Goal: Task Accomplishment & Management: Use online tool/utility

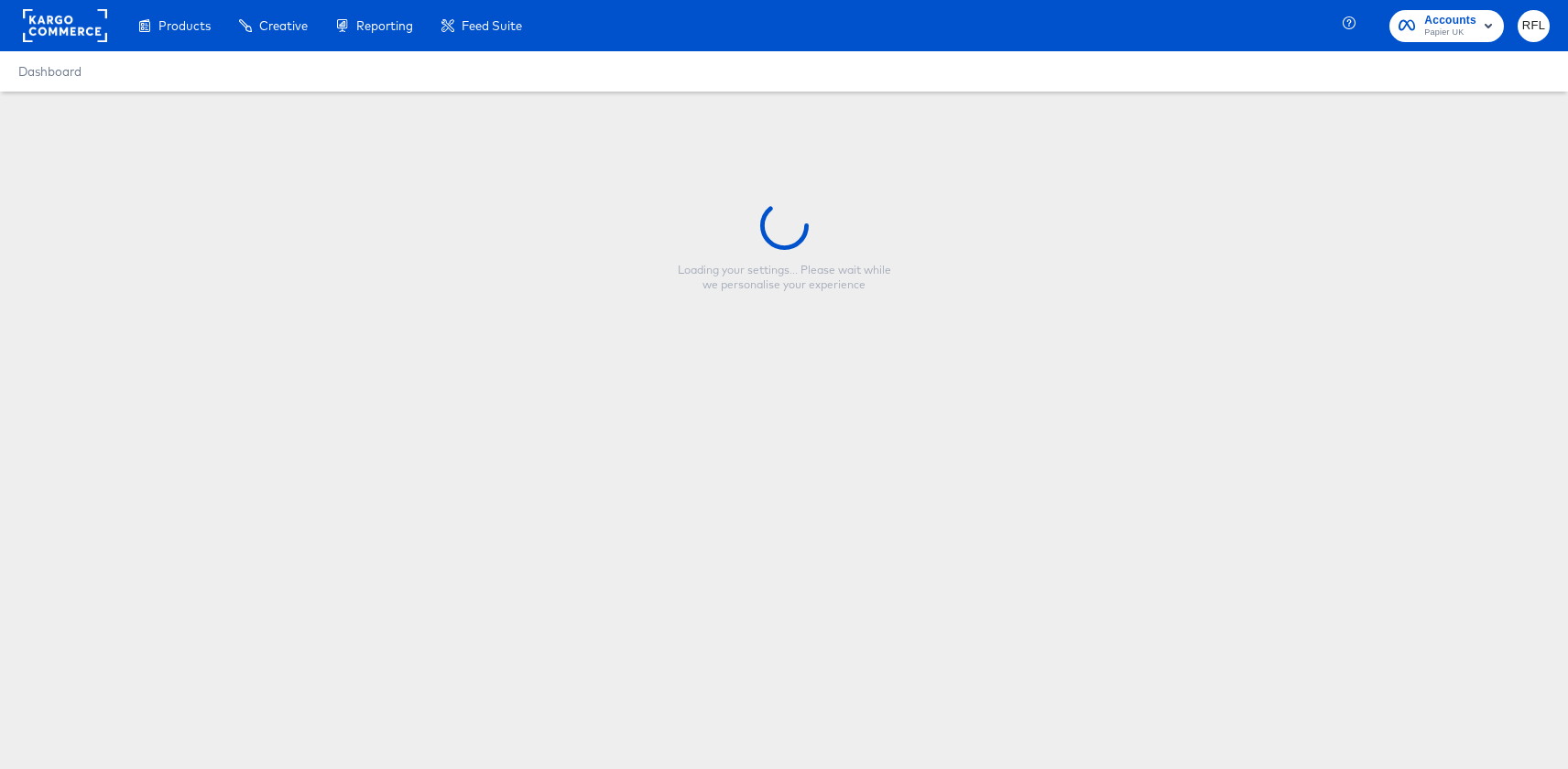
type input "1123_BlackFriday_Frame_UK"
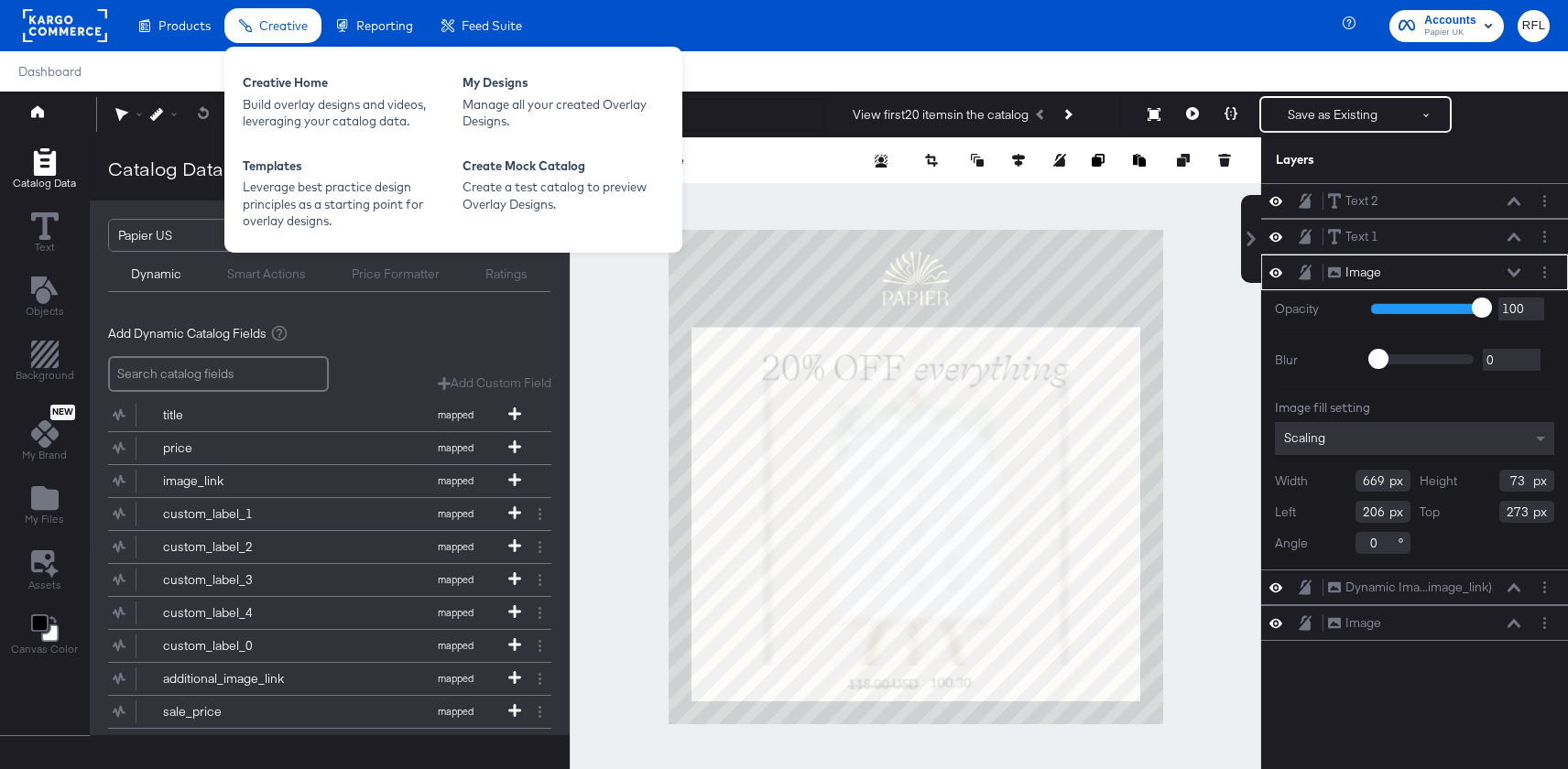
click at [287, 26] on span "Creative" at bounding box center [283, 25] width 49 height 14
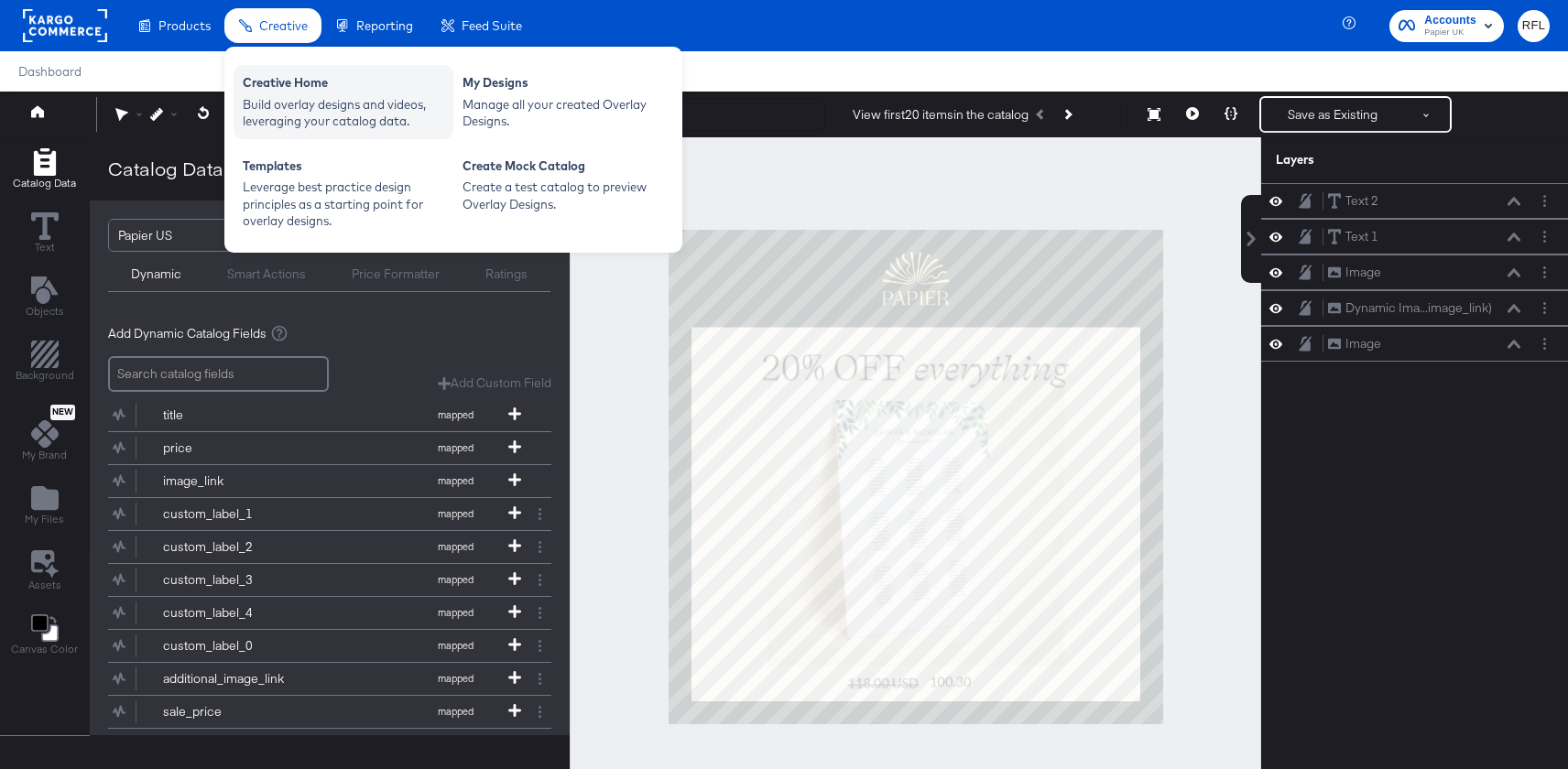
click at [296, 78] on div "Creative Home" at bounding box center [343, 85] width 201 height 22
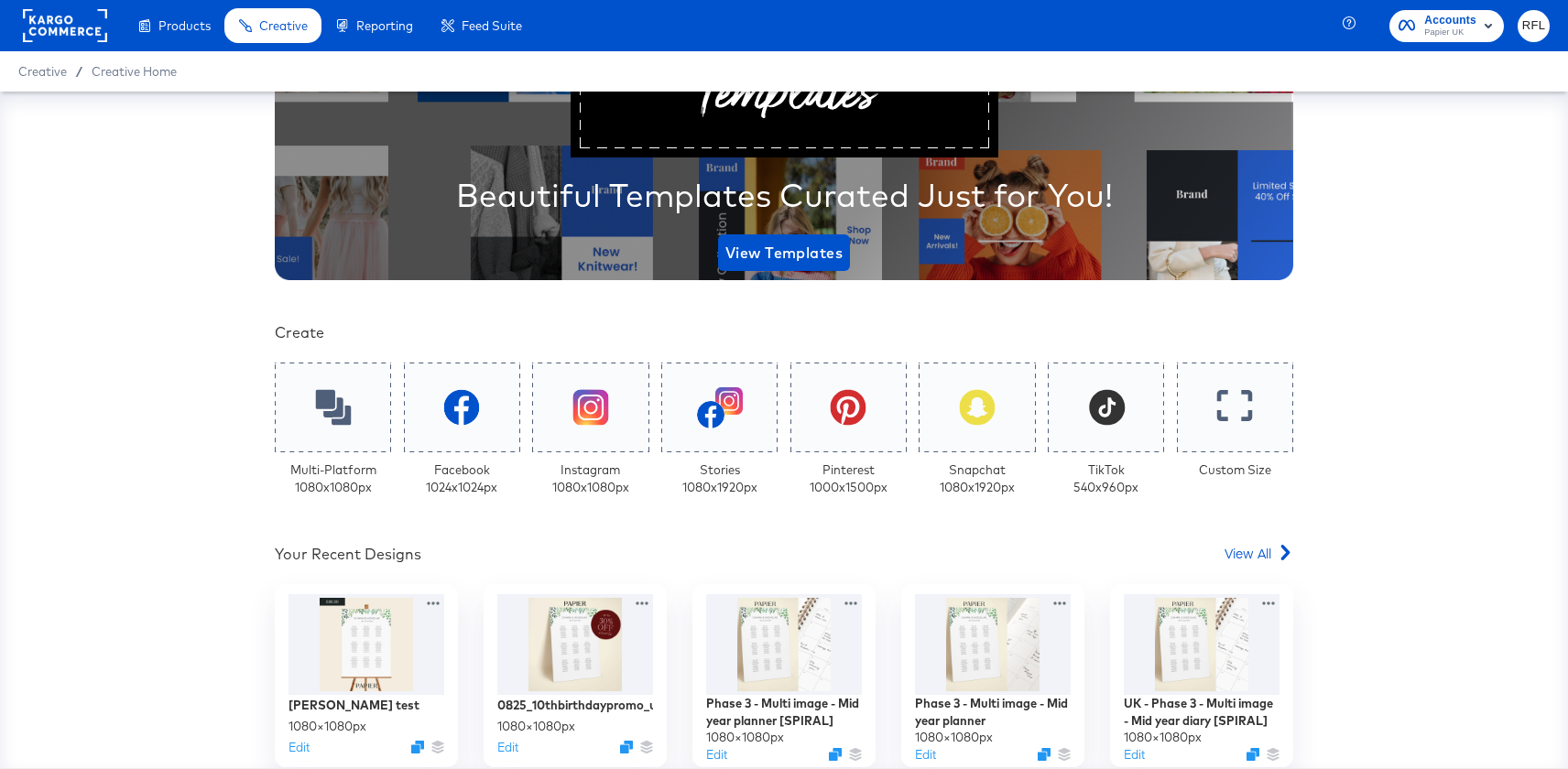
scroll to position [179, 0]
